Goal: Task Accomplishment & Management: Use online tool/utility

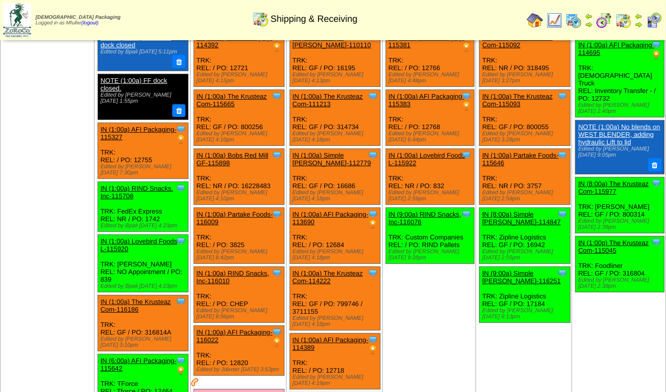
scroll to position [51, 0]
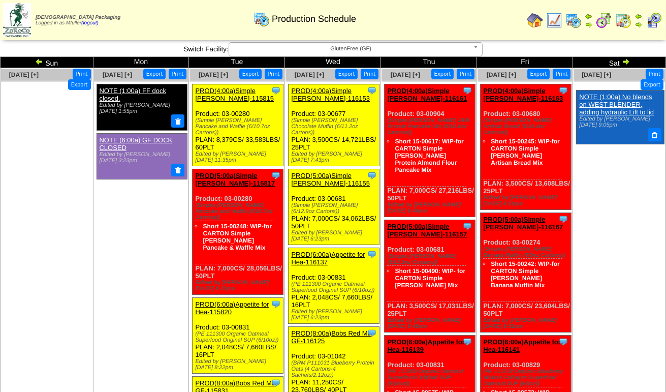
click at [298, 51] on span "GlutenFree (GF)" at bounding box center [351, 49] width 236 height 12
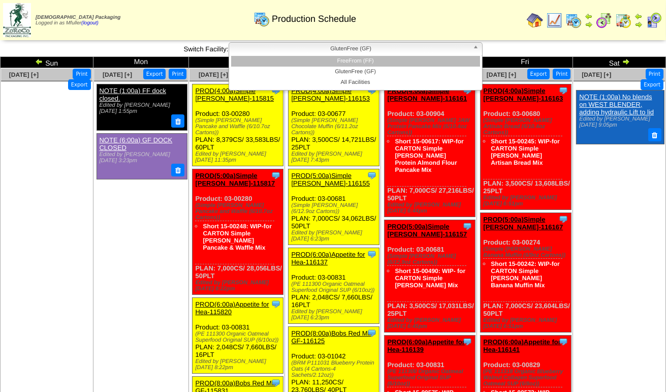
click at [297, 60] on li "FreeFrom (FF)" at bounding box center [355, 61] width 249 height 11
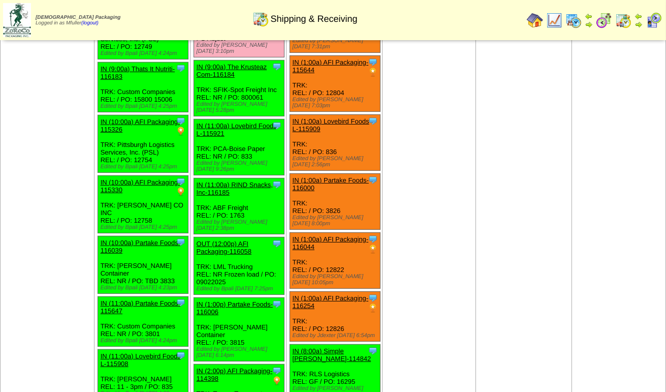
scroll to position [577, 0]
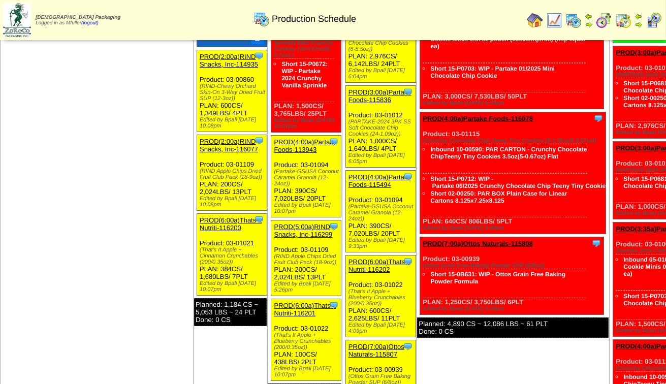
scroll to position [102, 0]
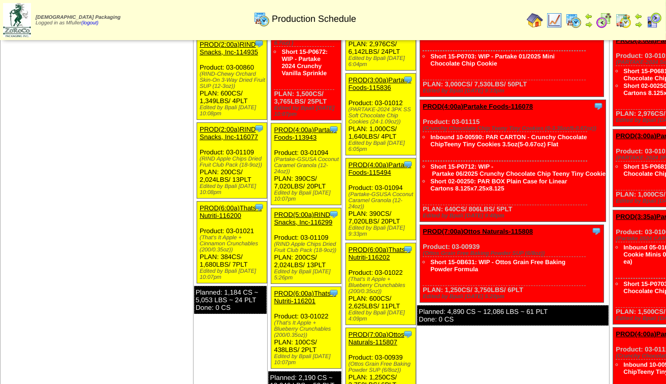
click at [296, 216] on link "PROD(5:00a)RIND Snacks, Inc-116299" at bounding box center [303, 218] width 58 height 15
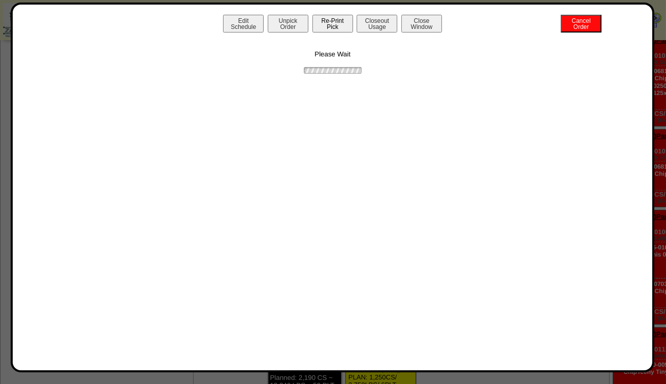
click at [328, 26] on button "Re-Print Pick" at bounding box center [333, 24] width 41 height 18
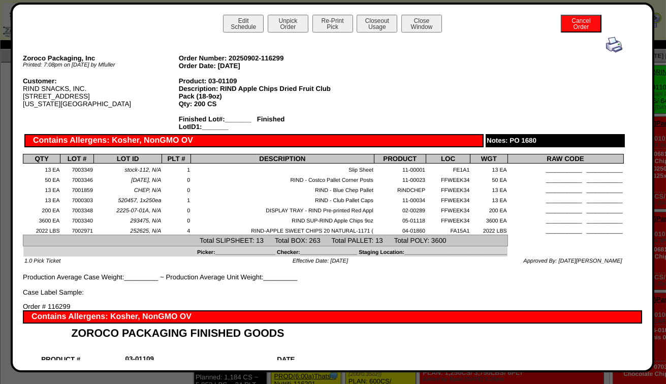
scroll to position [0, 0]
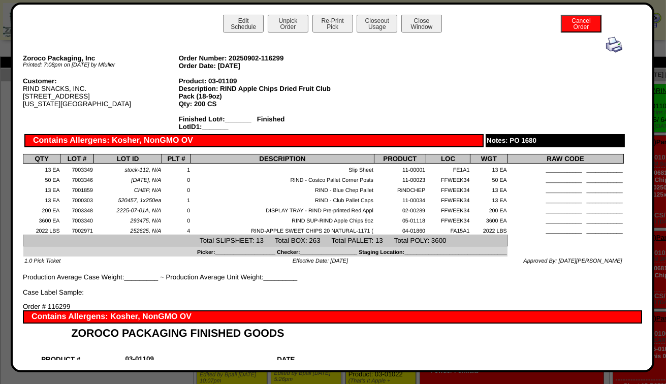
drag, startPoint x: 412, startPoint y: 22, endPoint x: 400, endPoint y: 22, distance: 12.2
click at [412, 22] on button "Close Window" at bounding box center [422, 24] width 41 height 18
